Goal: Communication & Community: Participate in discussion

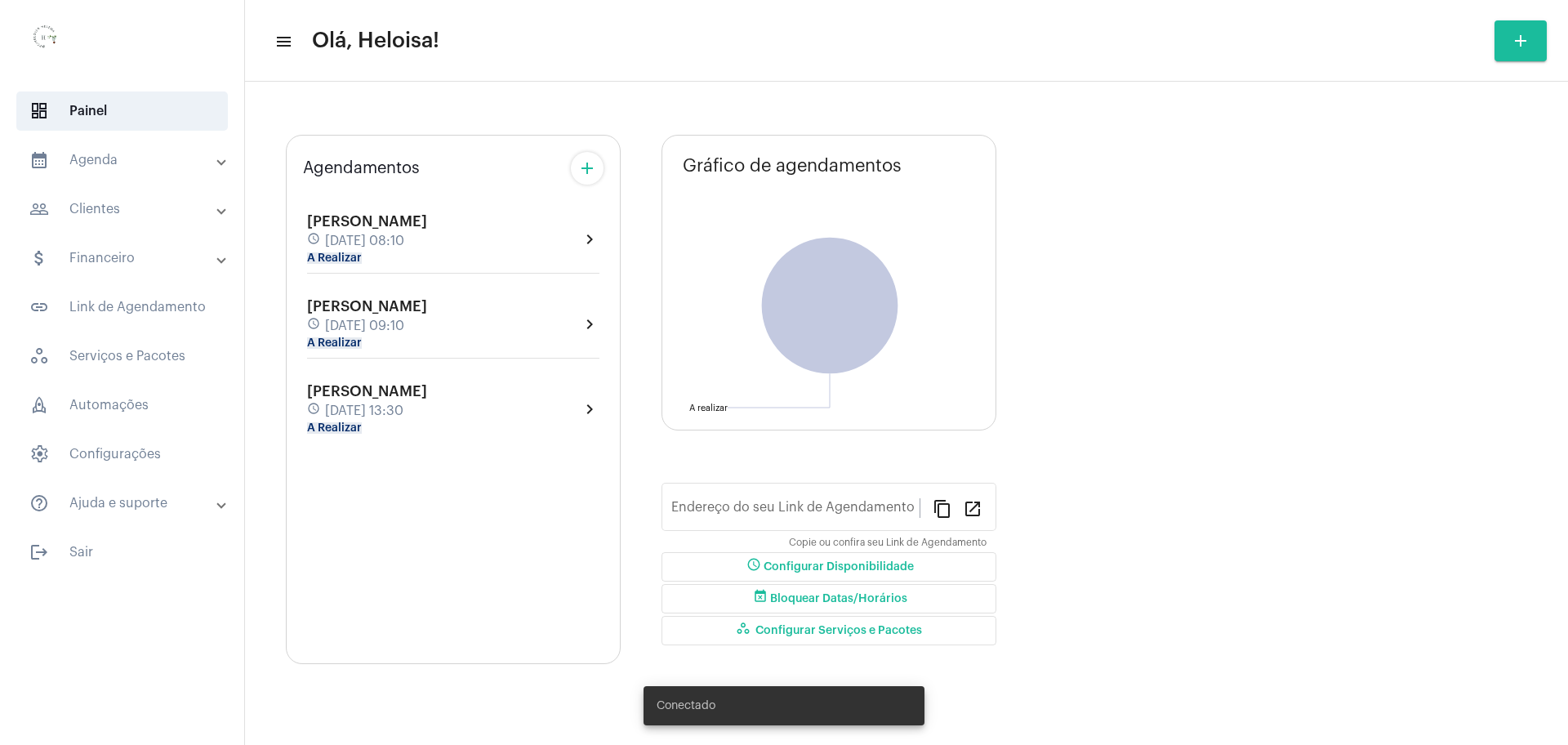
type input "[URL][DOMAIN_NAME]"
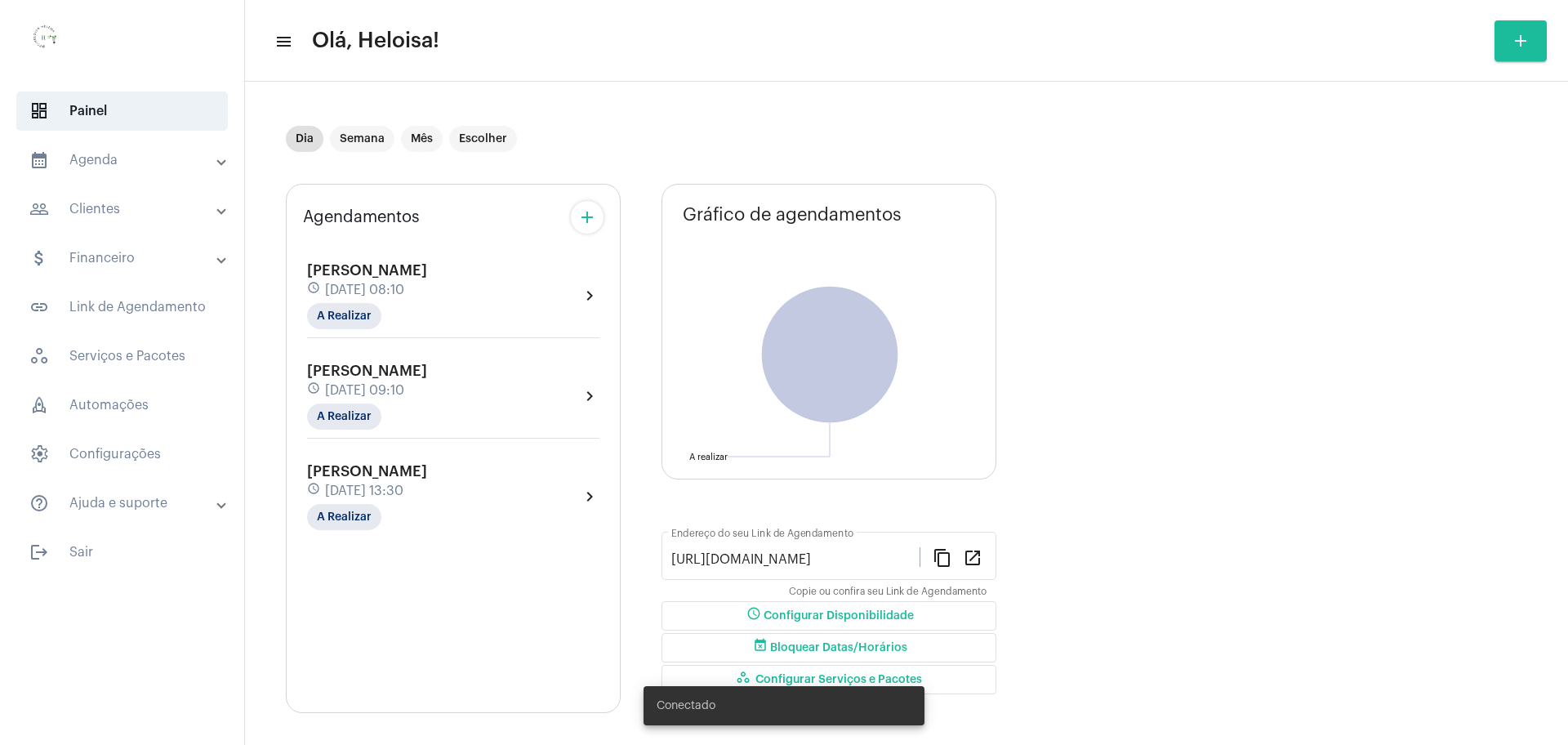
click at [348, 397] on span "[DATE] 09:10" at bounding box center [365, 391] width 79 height 15
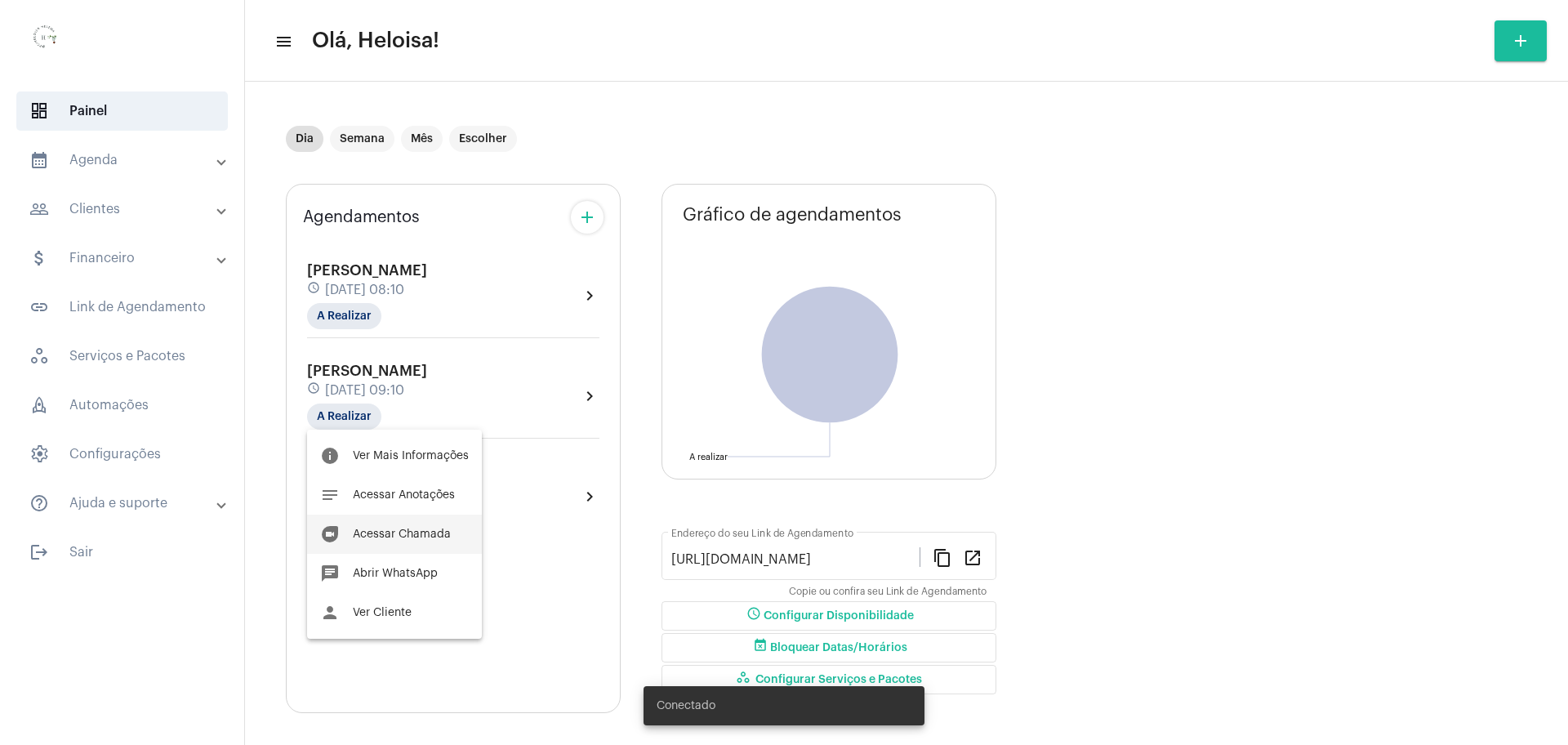
click at [384, 530] on span "Acessar Chamada" at bounding box center [401, 534] width 98 height 12
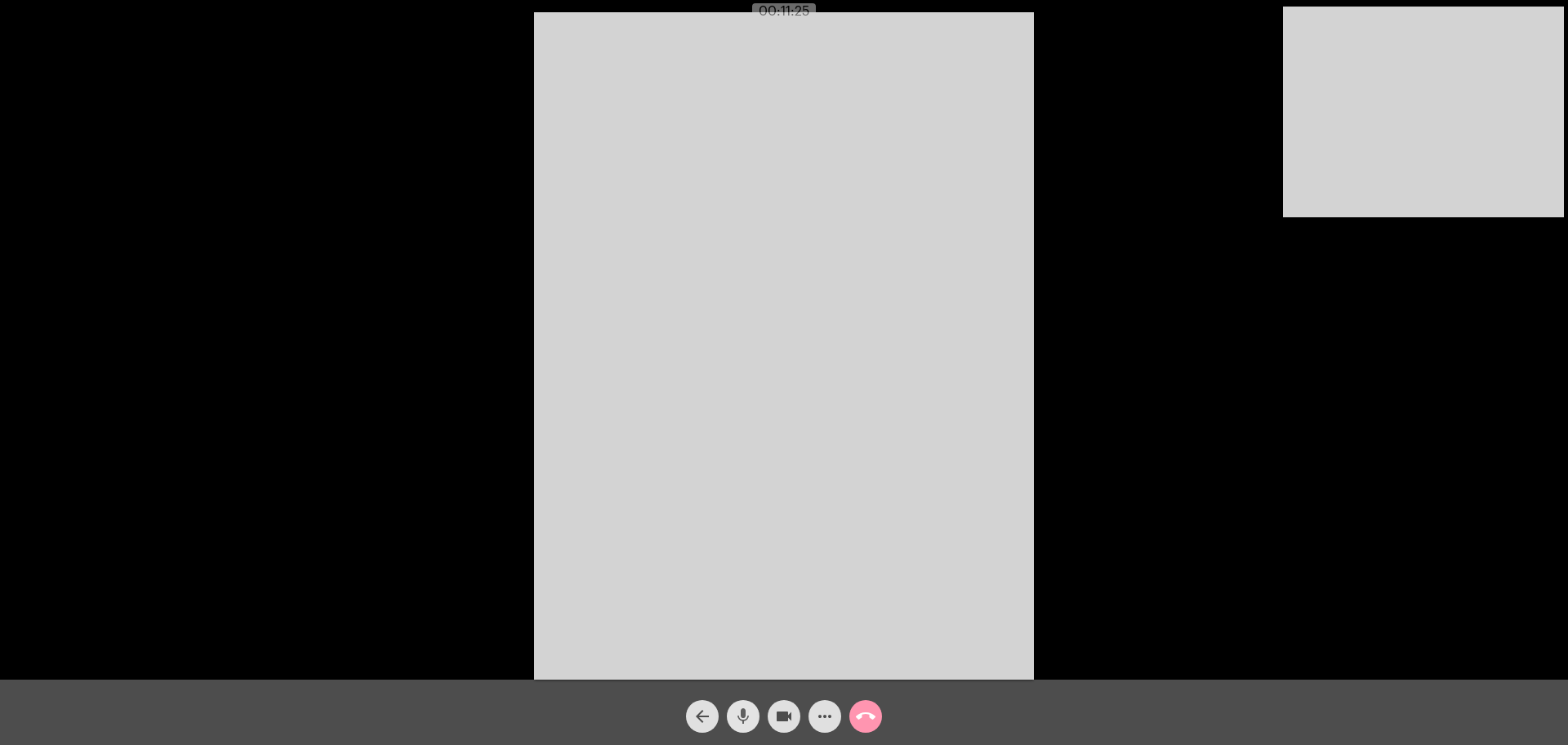
click at [736, 717] on mat-icon "mic" at bounding box center [744, 717] width 20 height 20
click at [736, 717] on mat-icon "mic_off" at bounding box center [744, 717] width 20 height 20
click at [736, 717] on mat-icon "mic" at bounding box center [744, 717] width 20 height 20
click at [736, 717] on mat-icon "mic_off" at bounding box center [744, 717] width 20 height 20
